Goal: Check status: Check status

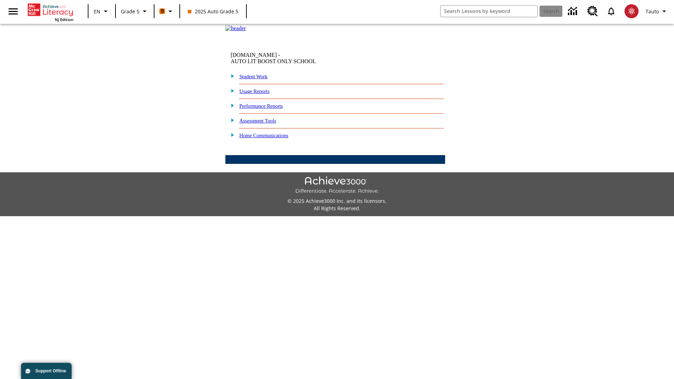
click at [269, 109] on link "Performance Reports" at bounding box center [262, 106] width 44 height 6
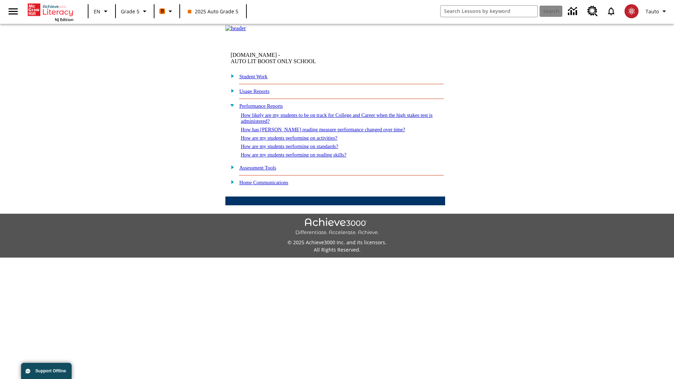
click at [301, 158] on link "How are my students performing on reading skills?" at bounding box center [294, 155] width 106 height 6
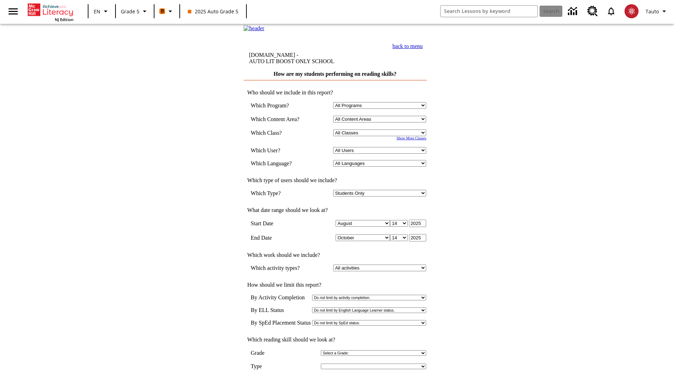
click at [381, 136] on select "Select a Class: All Classes 2025 Auto Grade 5 OL 2025 Auto Grade 6" at bounding box center [379, 133] width 93 height 7
select select "11133131"
click at [381, 154] on select "All Users Cat, Sautoen Cat, Sautoes Cat1, Sautoss Donotlogin, Sautoen Twoschool…" at bounding box center [379, 150] width 93 height 7
select select "21437107"
